Goal: Find specific page/section: Find specific page/section

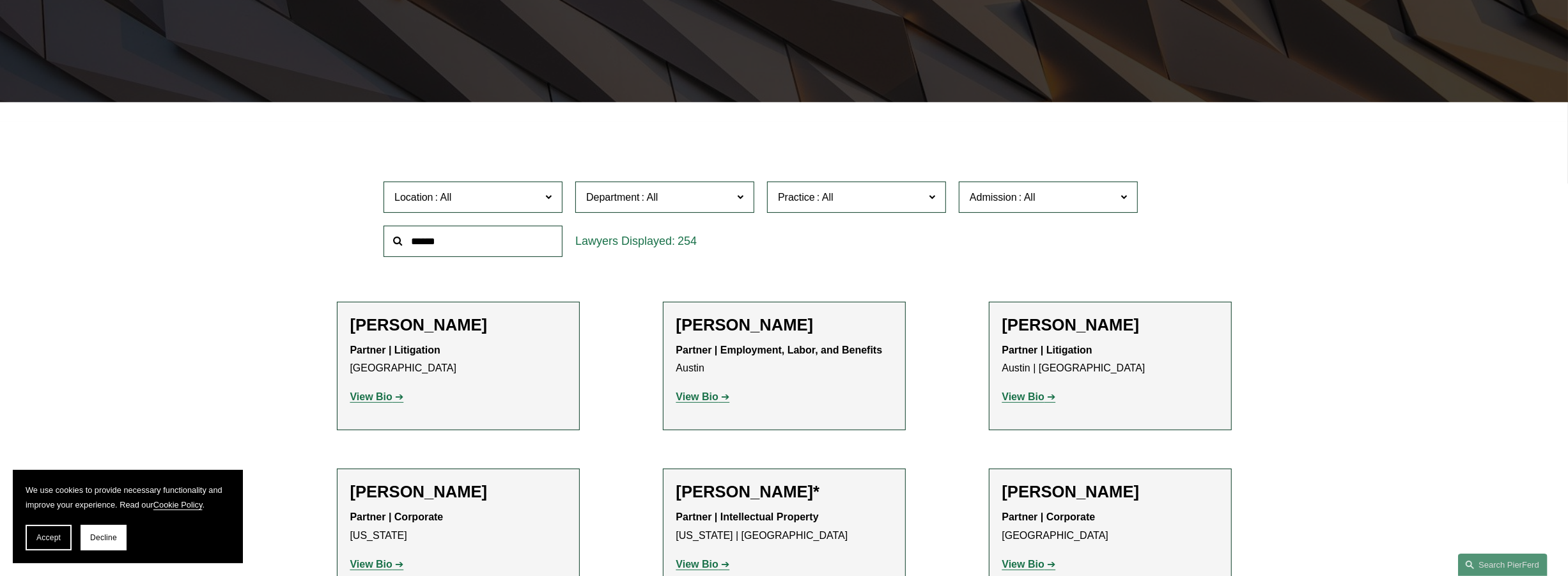
scroll to position [316, 0]
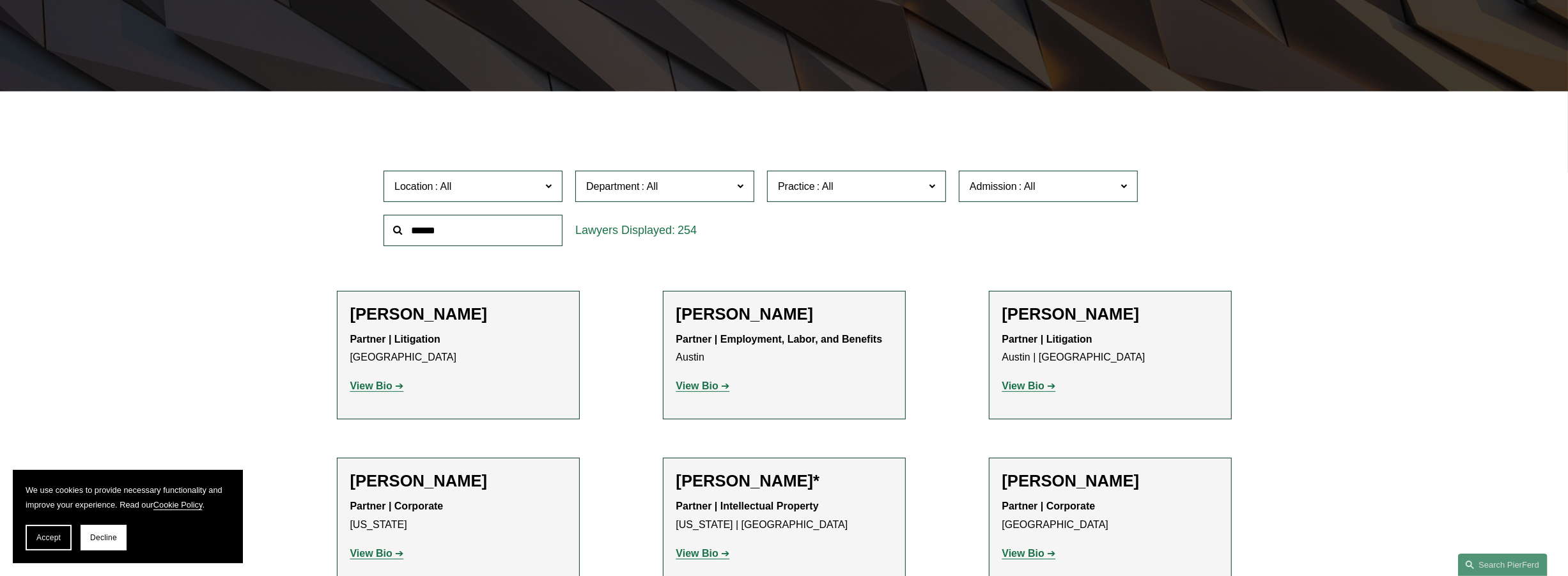
click at [469, 235] on input "text" at bounding box center [473, 231] width 179 height 31
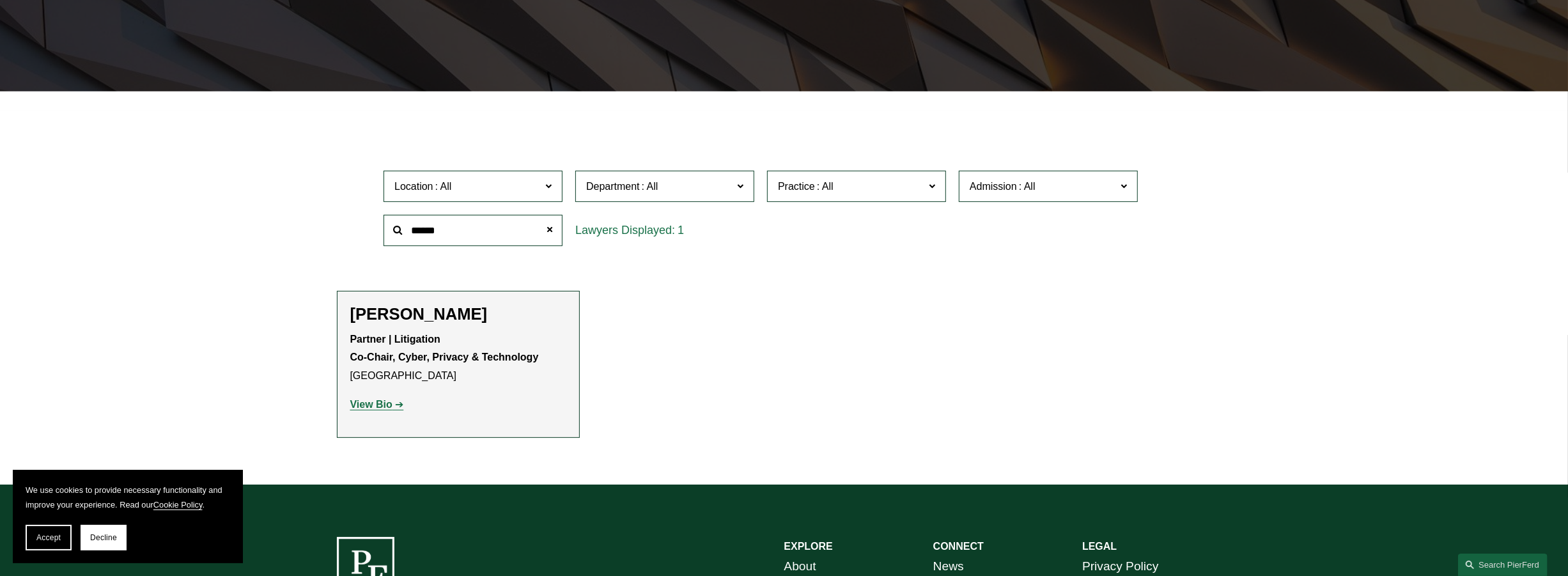
type input "******"
click at [382, 408] on strong "View Bio" at bounding box center [371, 404] width 42 height 11
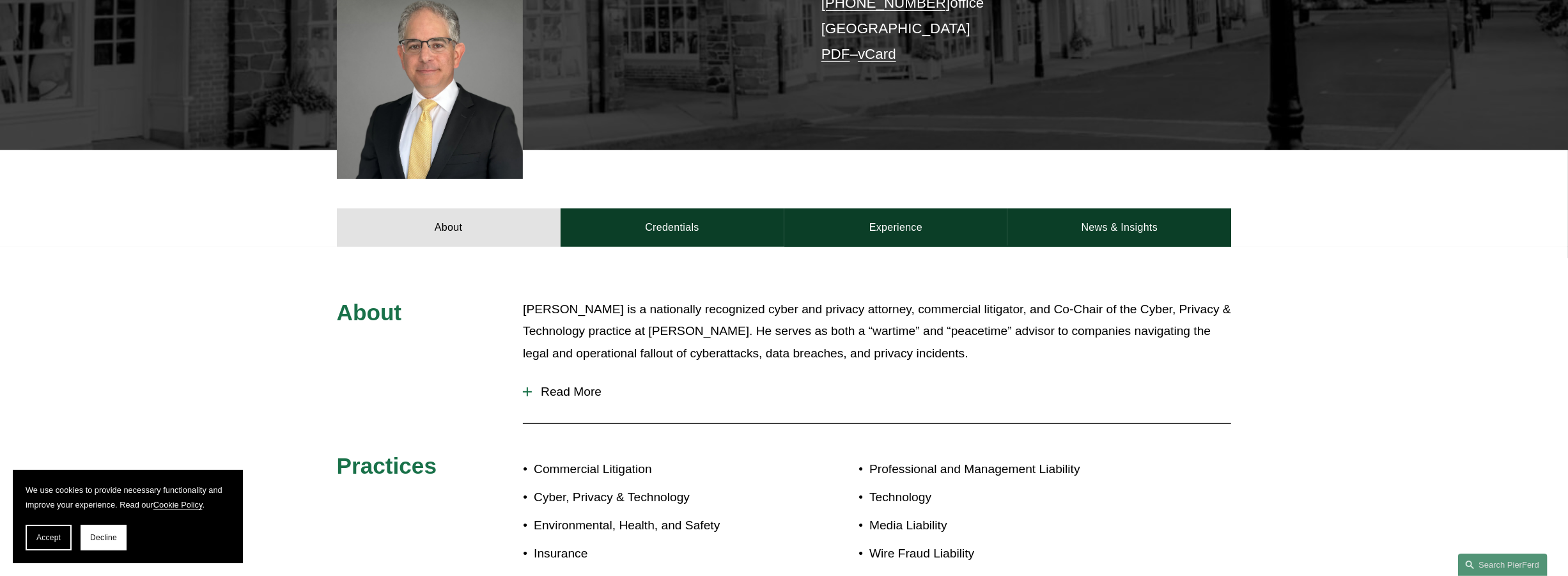
scroll to position [395, 0]
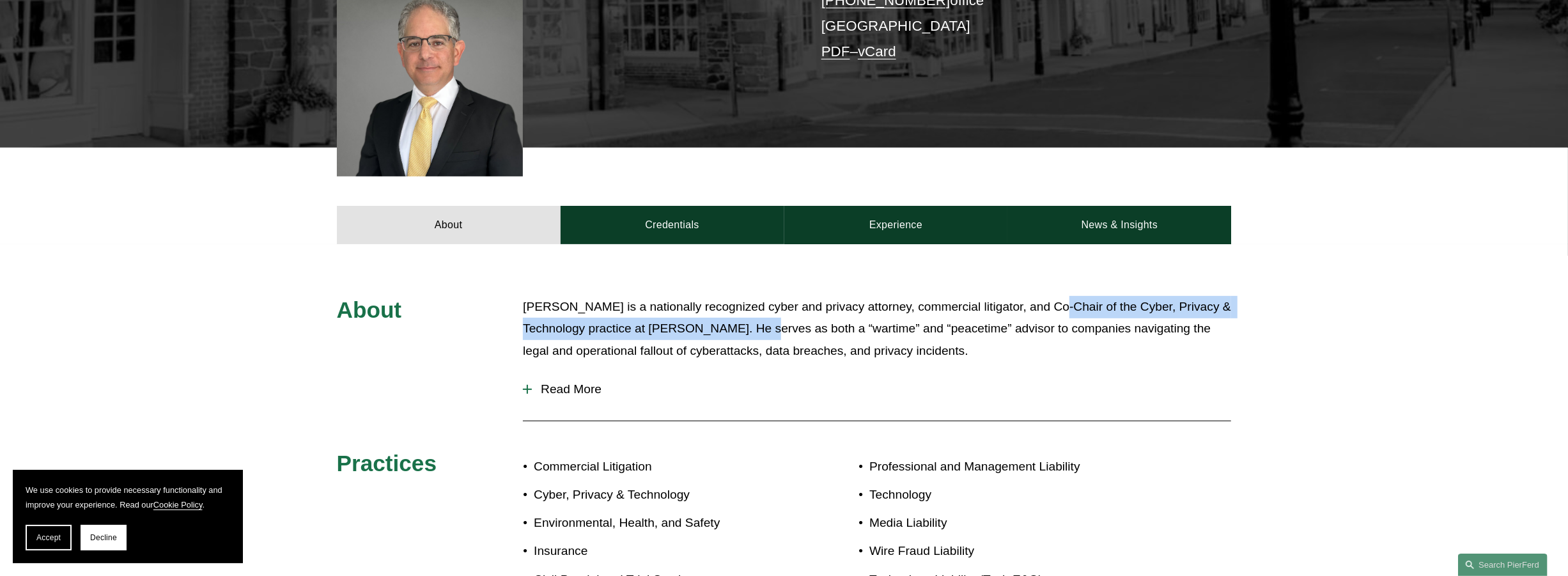
drag, startPoint x: 749, startPoint y: 323, endPoint x: 1051, endPoint y: 300, distance: 302.9
click at [1051, 301] on p "Stuart Panensky is a nationally recognized cyber and privacy attorney, commerci…" at bounding box center [877, 329] width 708 height 67
copy p "Co-Chair of the Cyber, Privacy & Technology practice at Pierson Ferdinand"
